Goal: Task Accomplishment & Management: Complete application form

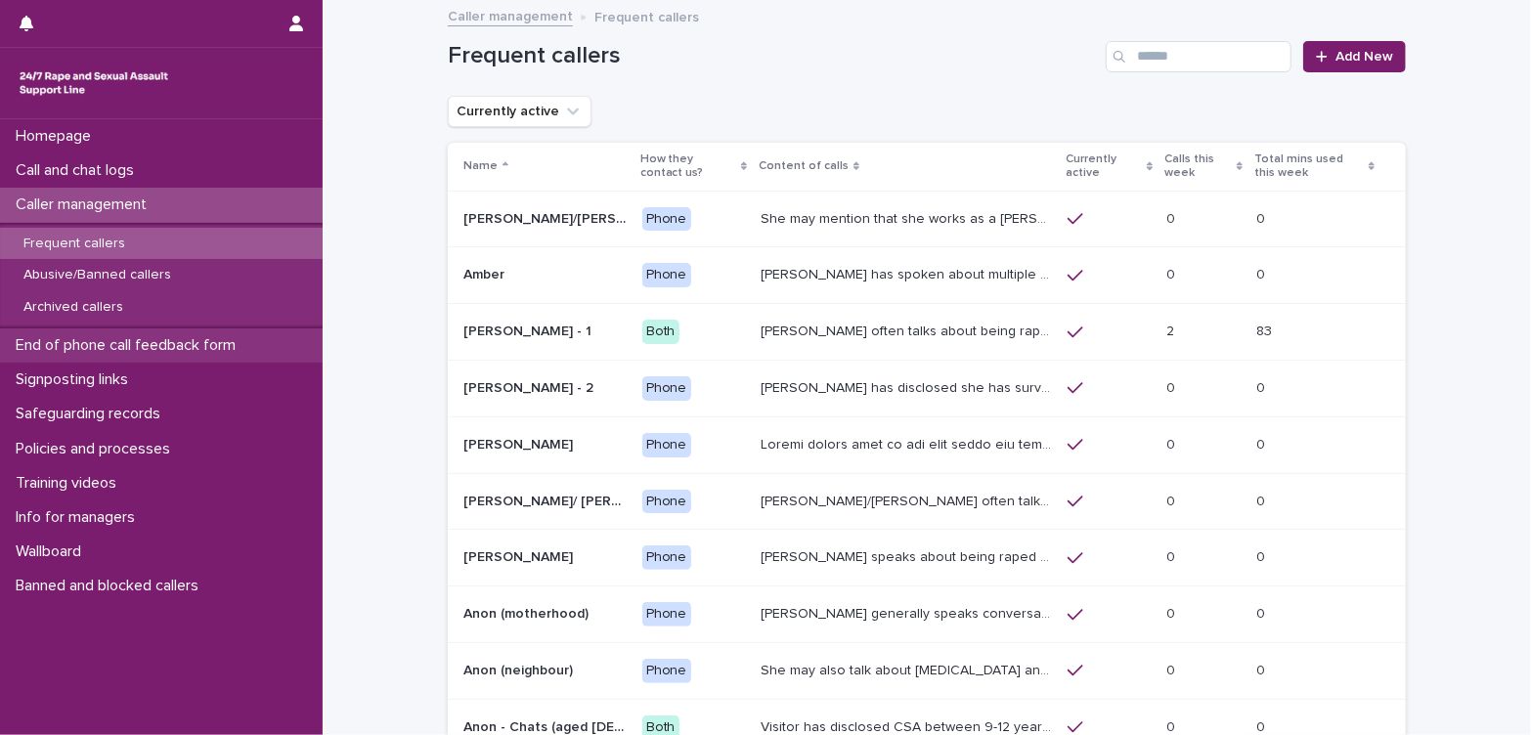
click at [127, 337] on p "End of phone call feedback form" at bounding box center [129, 345] width 243 height 19
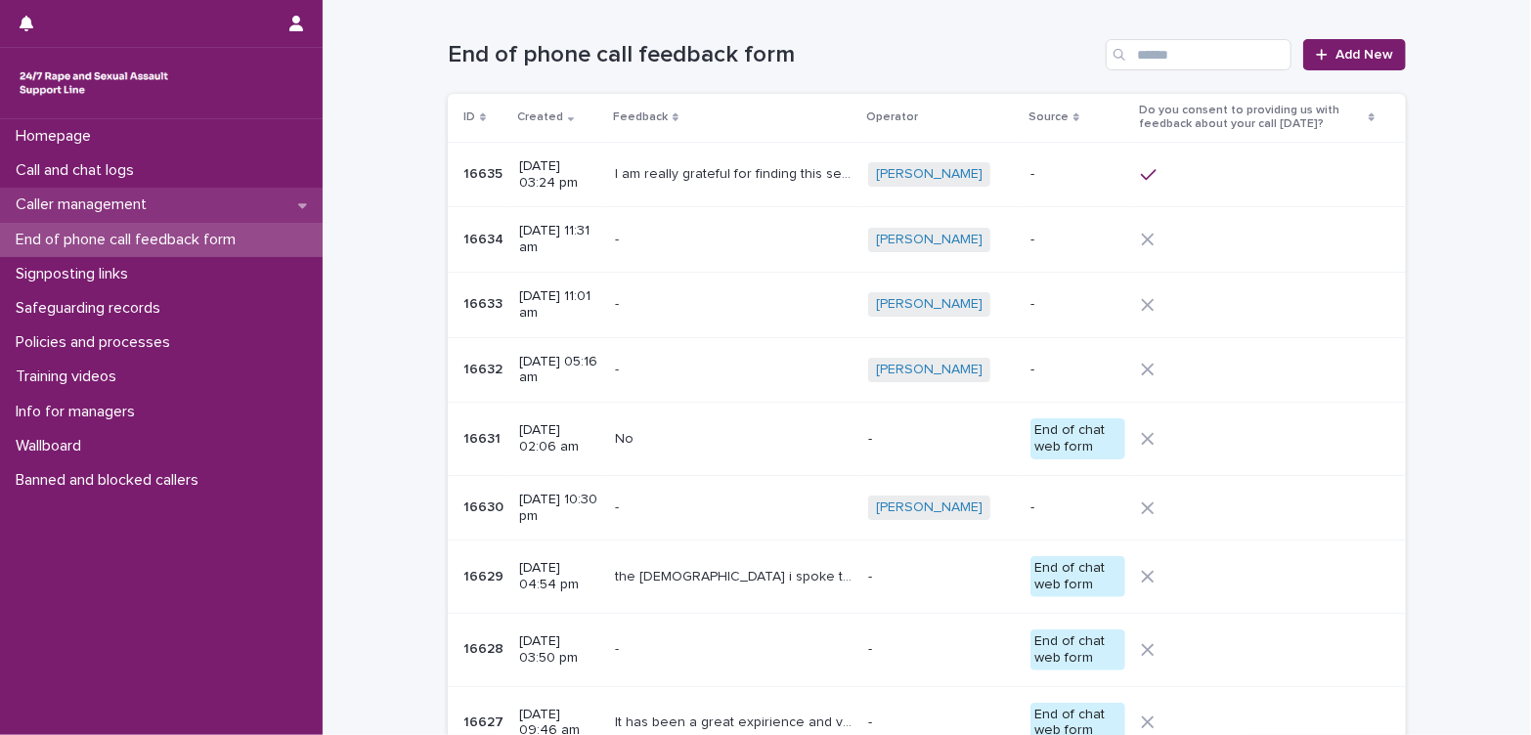
click at [120, 199] on p "Caller management" at bounding box center [85, 205] width 155 height 19
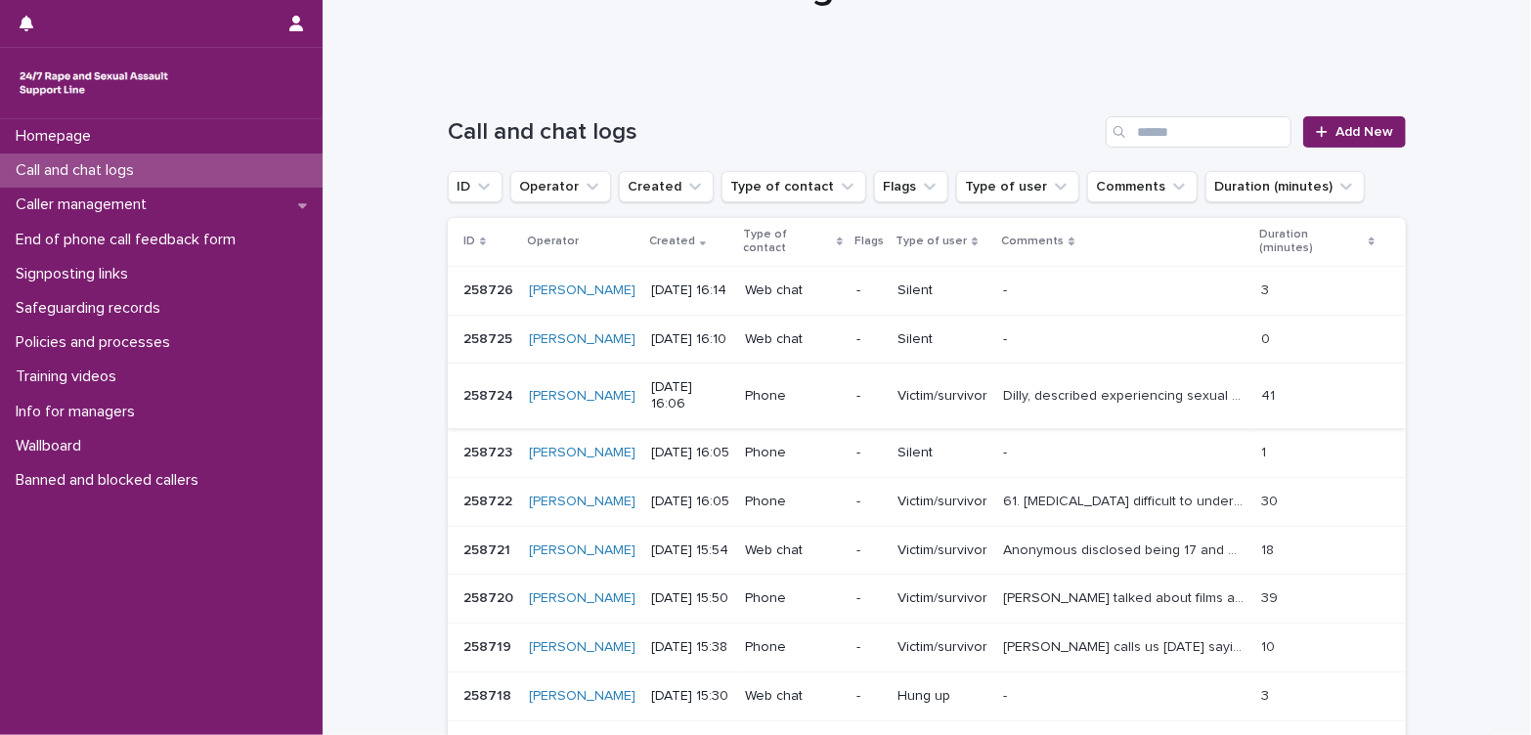
scroll to position [217, 0]
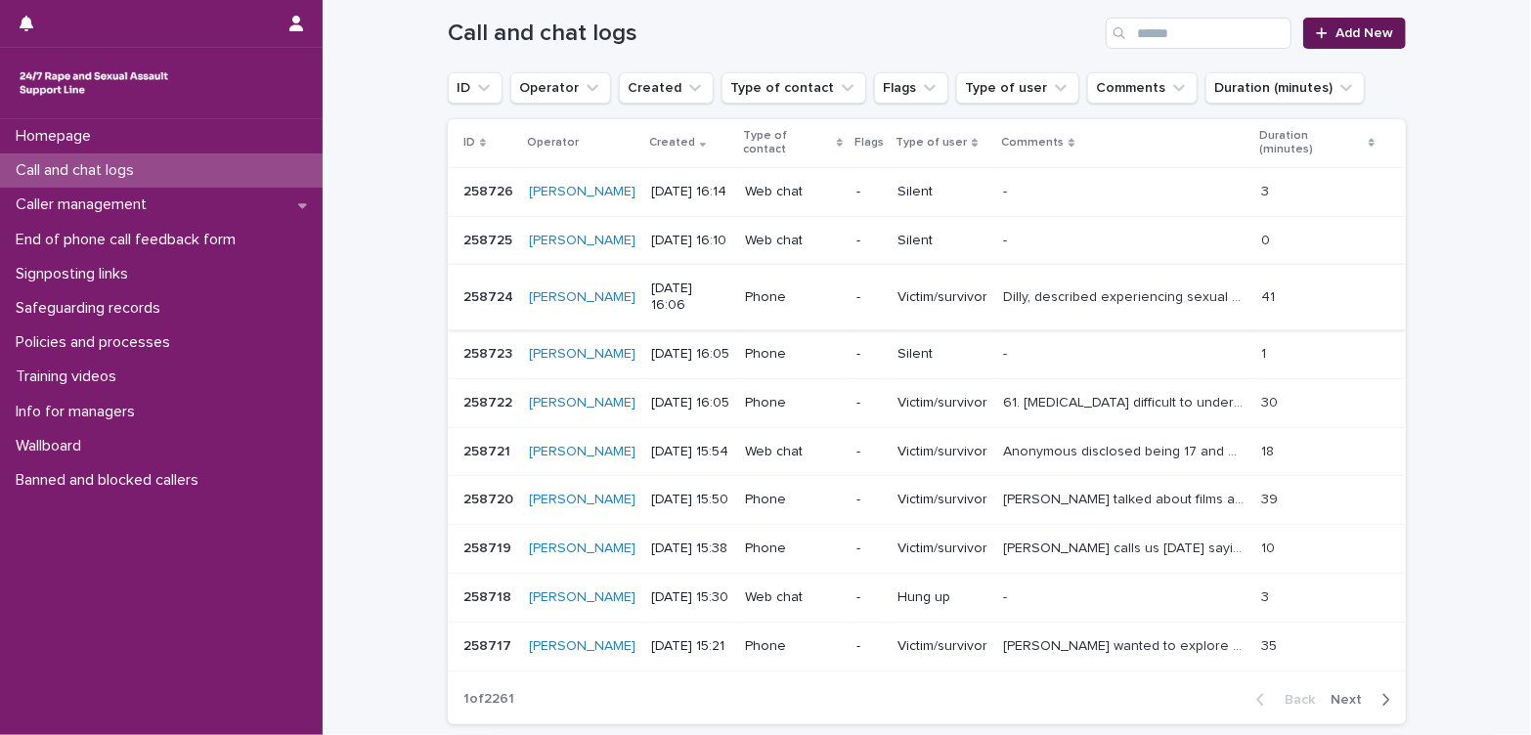
click at [1369, 39] on span "Add New" at bounding box center [1365, 33] width 58 height 14
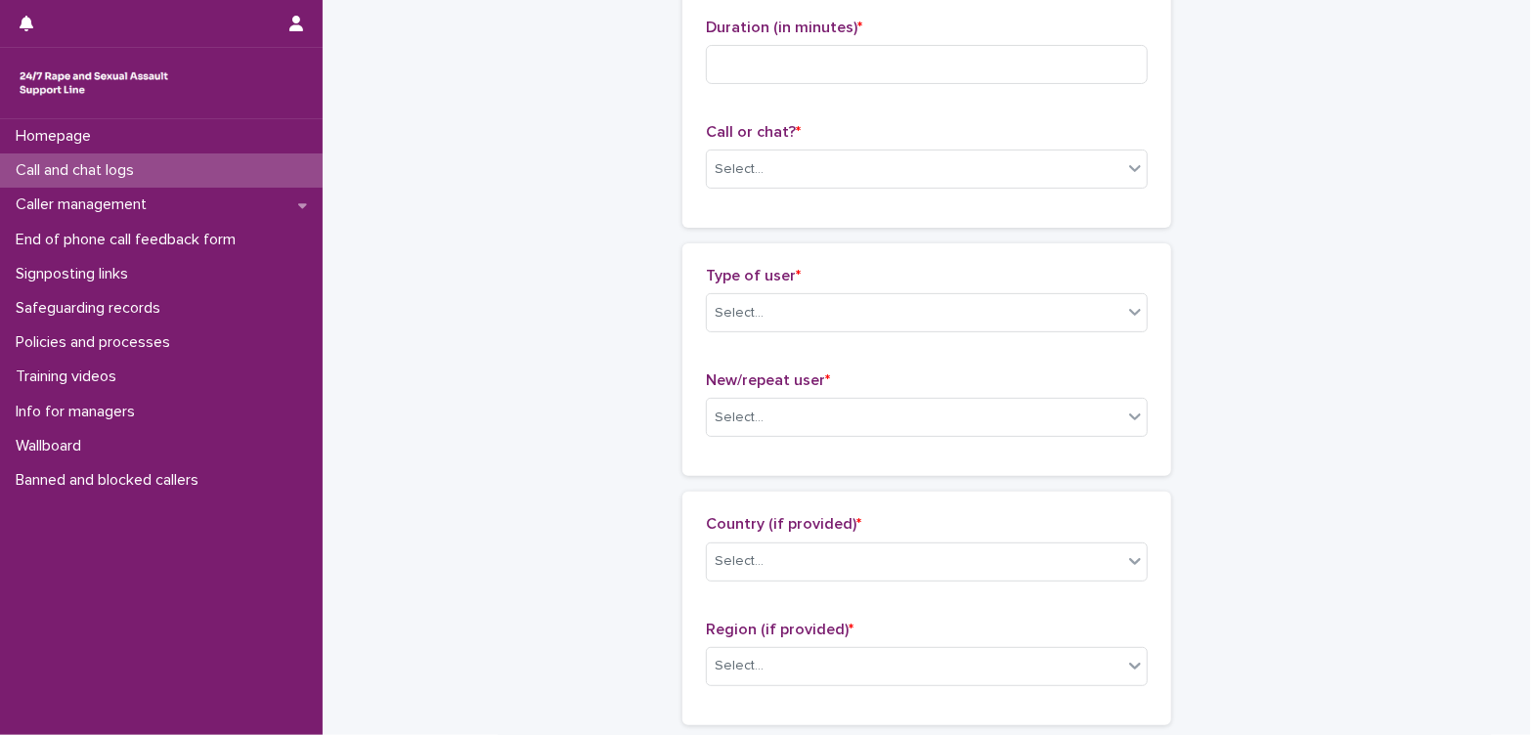
scroll to position [219, 0]
click at [852, 180] on div "Select..." at bounding box center [915, 168] width 416 height 32
click at [853, 237] on div "Web chat" at bounding box center [919, 238] width 440 height 34
